Goal: Task Accomplishment & Management: Use online tool/utility

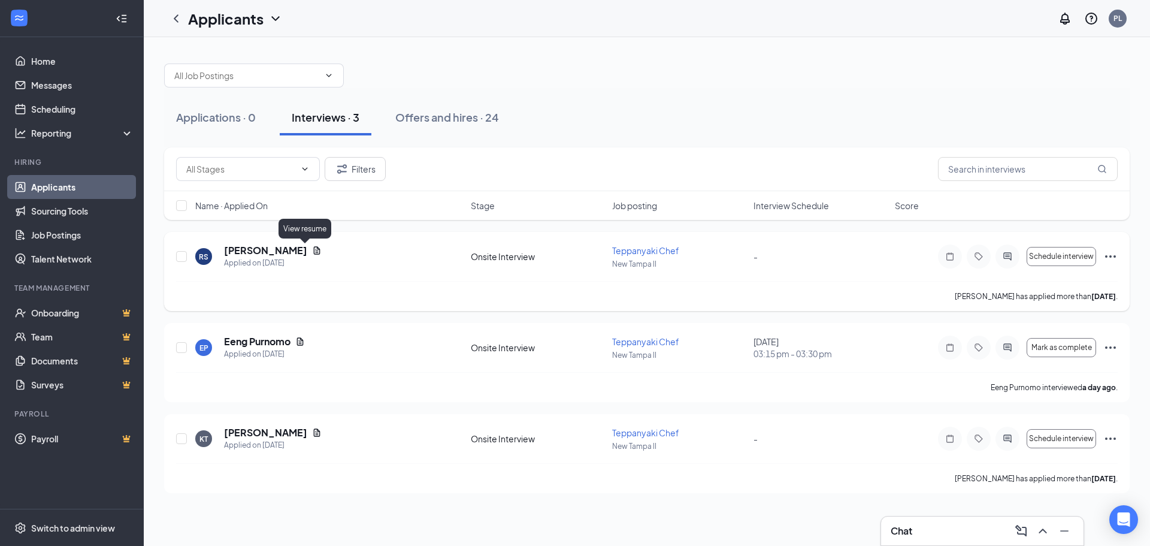
click at [314, 251] on icon "Document" at bounding box center [317, 250] width 7 height 8
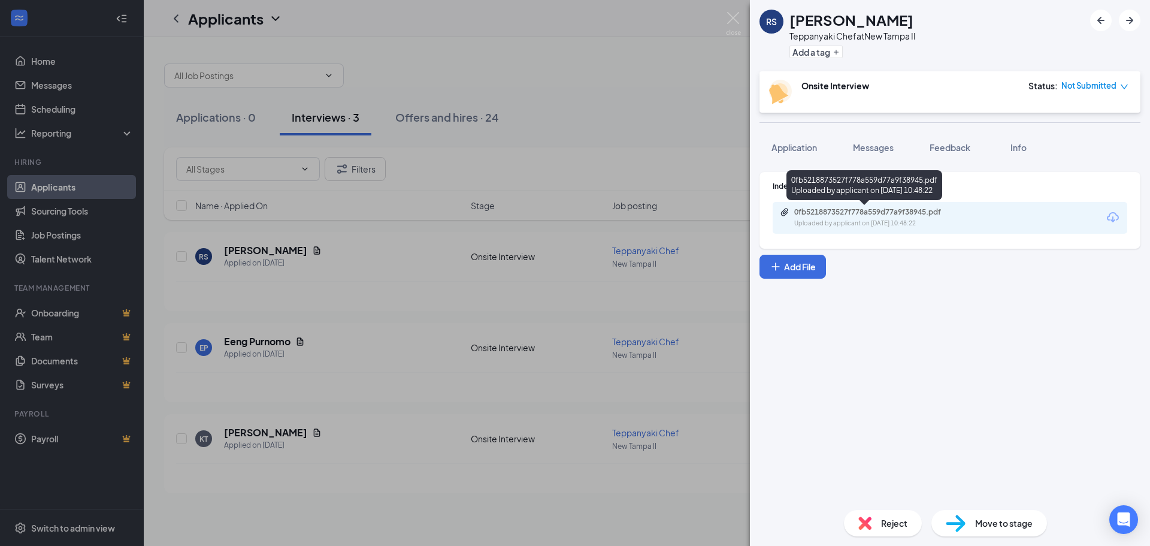
click at [888, 217] on div "0fb5218873527f778a559d77a9f38945.pdf Uploaded by applicant on [DATE] 10:48:22" at bounding box center [877, 217] width 194 height 21
click at [738, 19] on img at bounding box center [733, 23] width 15 height 23
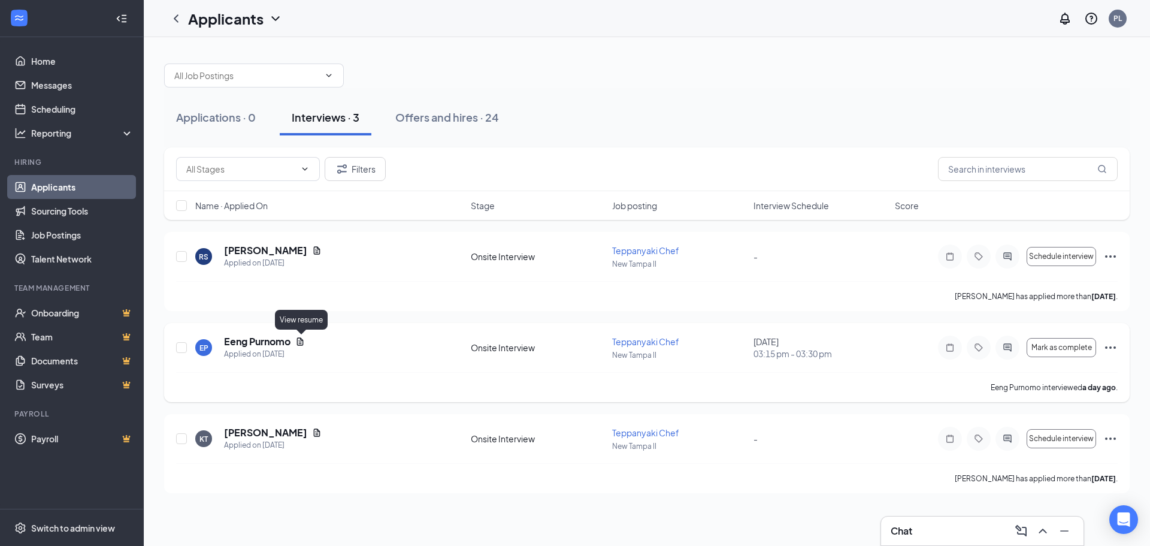
click at [303, 345] on icon "Document" at bounding box center [300, 341] width 7 height 8
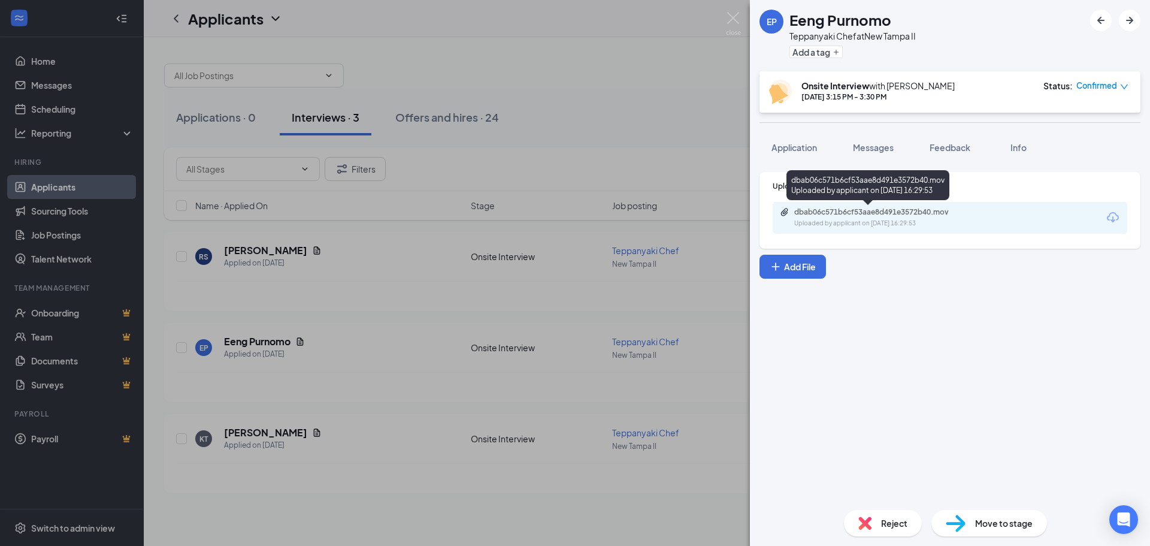
click at [915, 222] on div "Uploaded by applicant on [DATE] 16:29:53" at bounding box center [884, 224] width 180 height 10
click at [734, 16] on img at bounding box center [733, 23] width 15 height 23
